Goal: Information Seeking & Learning: Learn about a topic

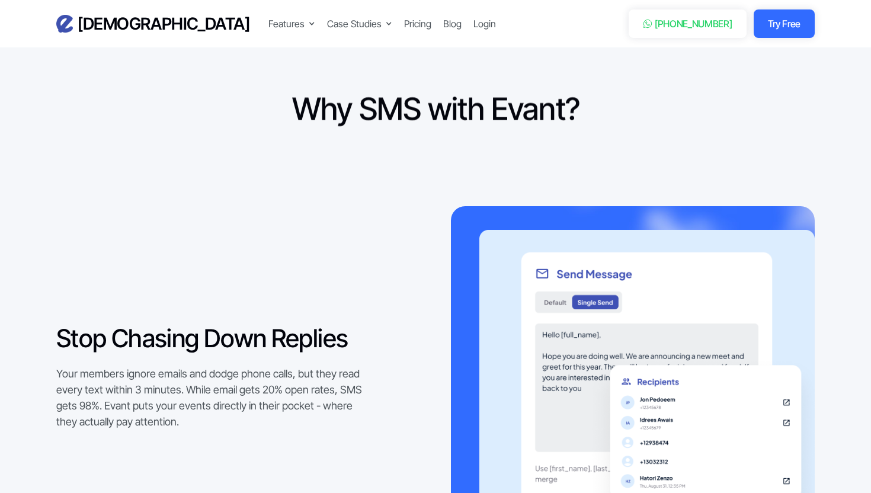
scroll to position [1135, 0]
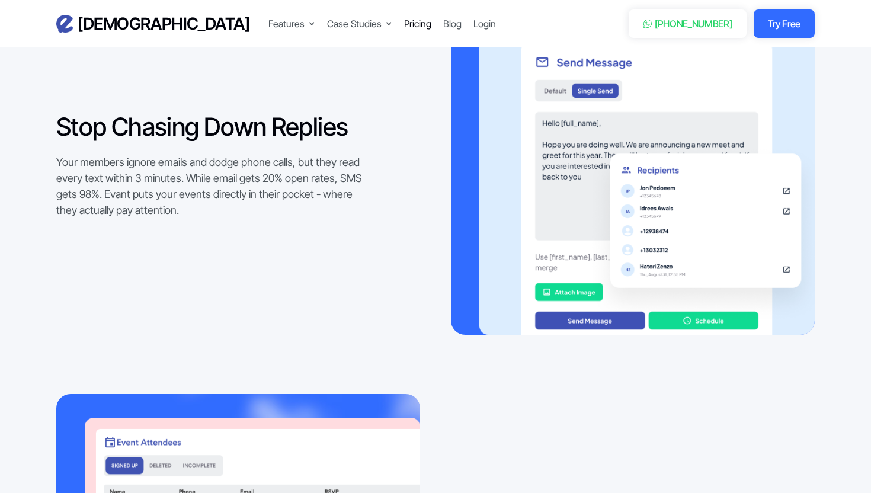
click at [404, 25] on div "Pricing" at bounding box center [417, 24] width 27 height 14
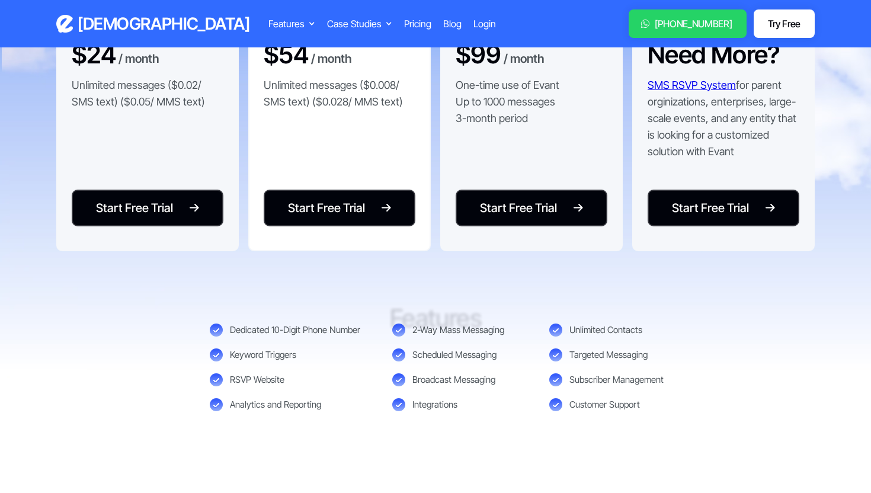
scroll to position [301, 0]
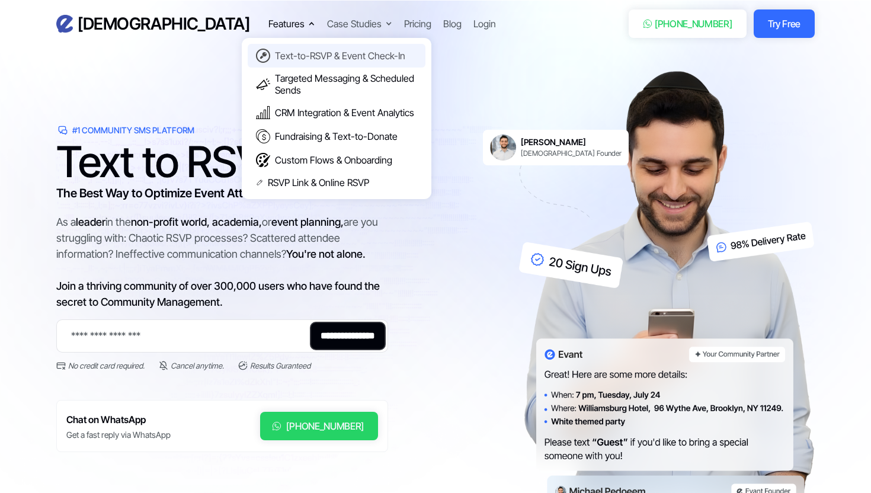
click at [275, 59] on div "Text-to-RSVP & Event Check-In" at bounding box center [340, 56] width 130 height 12
